Goal: Navigation & Orientation: Find specific page/section

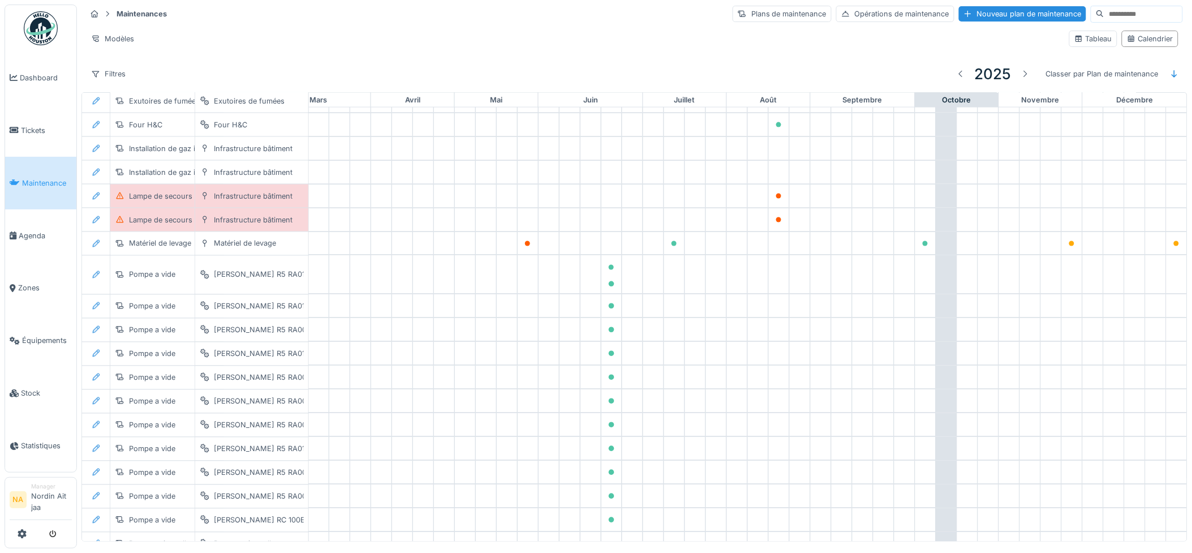
scroll to position [817, 257]
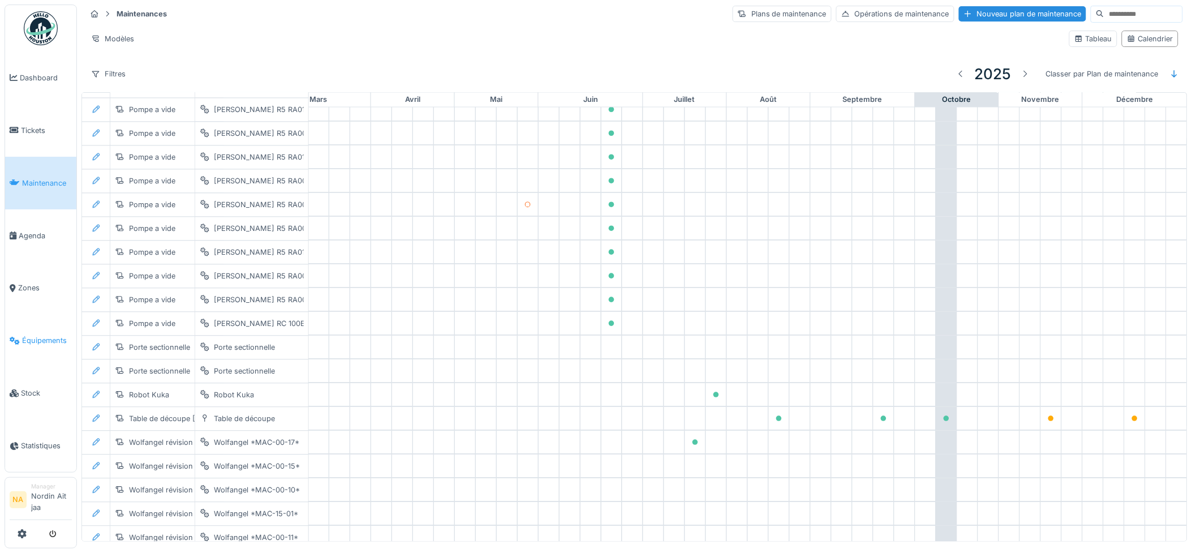
click at [58, 355] on link "Équipements" at bounding box center [40, 340] width 71 height 53
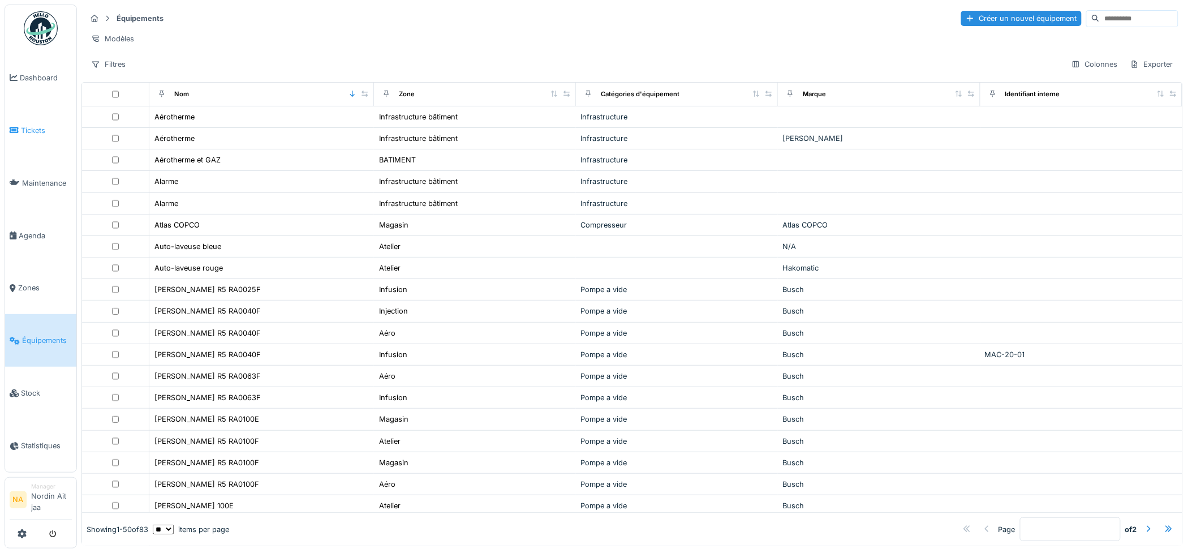
click at [36, 131] on span "Tickets" at bounding box center [46, 130] width 51 height 11
